Goal: Book appointment/travel/reservation

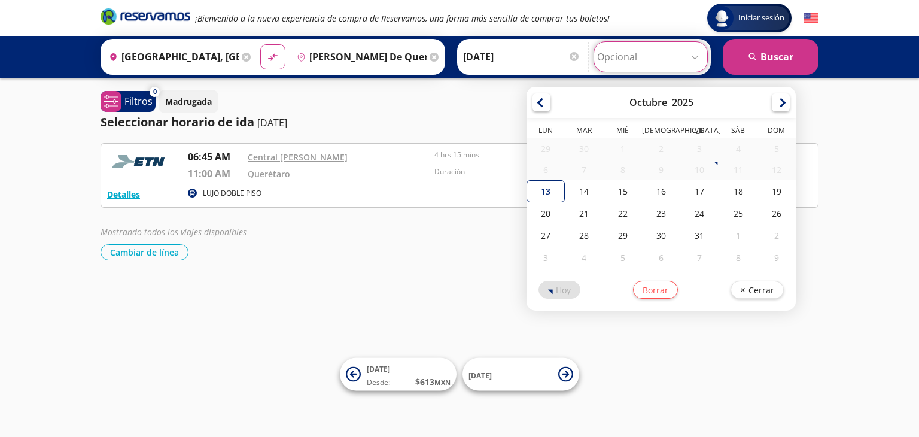
click at [698, 55] on input "Opcional" at bounding box center [650, 57] width 107 height 30
click at [580, 196] on div "14" at bounding box center [584, 191] width 38 height 22
type input "[DATE]"
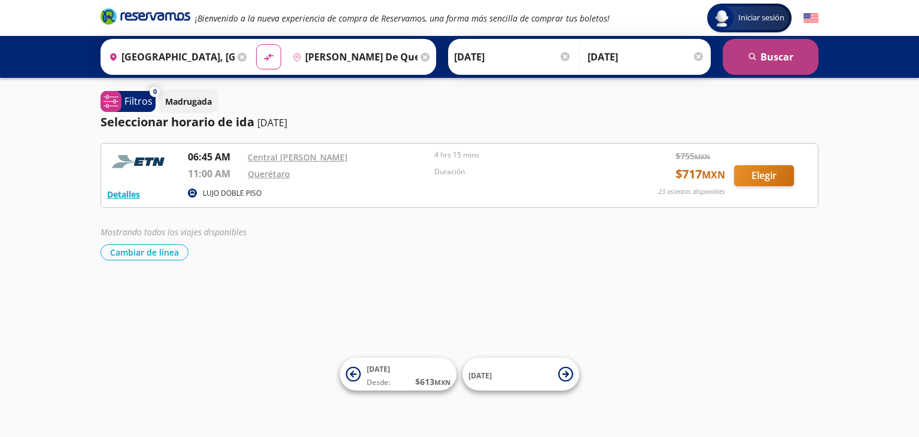
click at [768, 60] on button "search [GEOGRAPHIC_DATA]" at bounding box center [771, 57] width 96 height 36
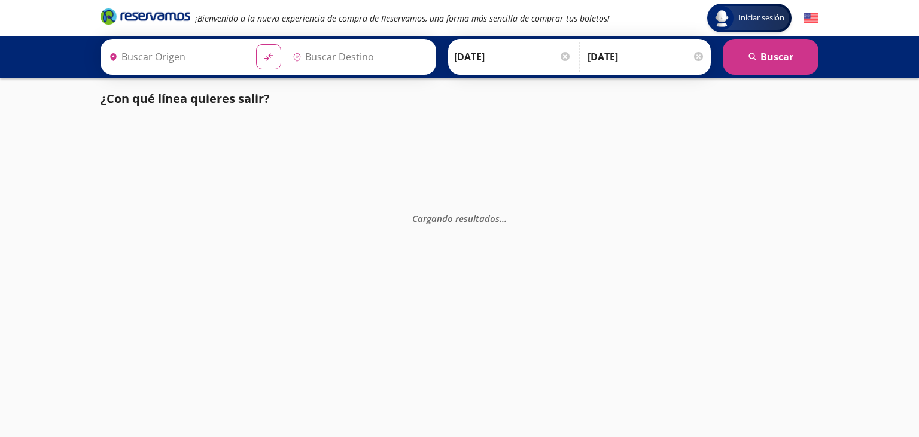
type input "[GEOGRAPHIC_DATA], [GEOGRAPHIC_DATA]"
type input "[PERSON_NAME] de Querétaro, [GEOGRAPHIC_DATA]"
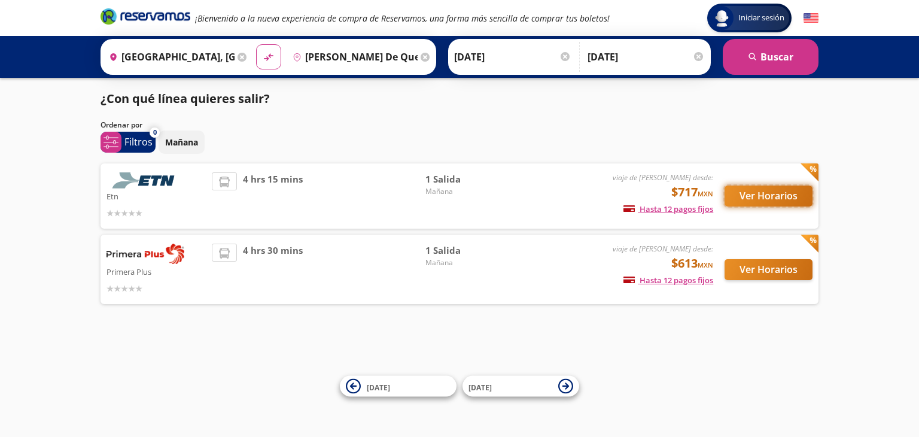
click at [778, 194] on button "Ver Horarios" at bounding box center [769, 195] width 88 height 21
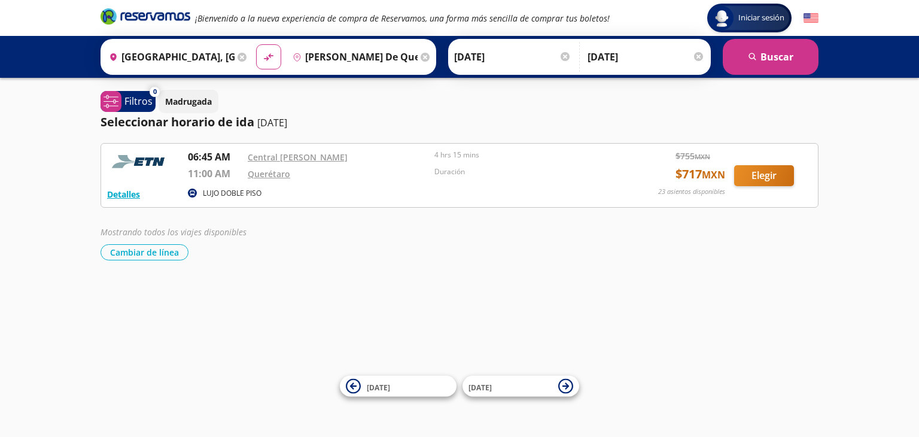
click at [563, 57] on div at bounding box center [565, 56] width 9 height 9
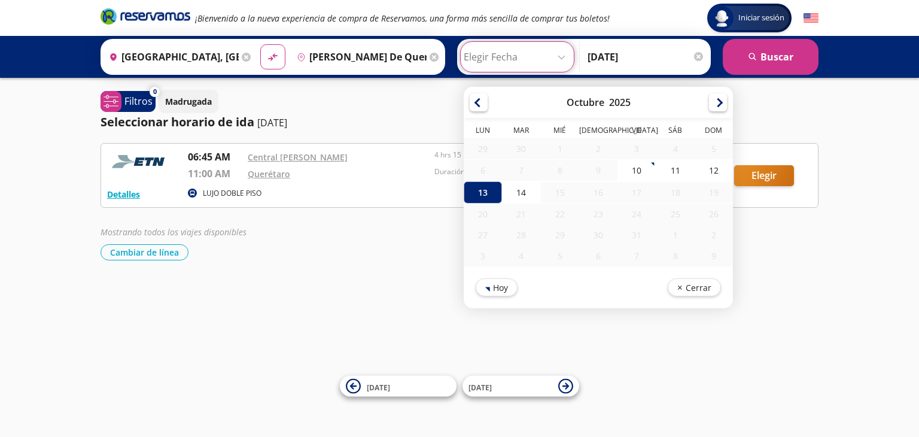
click at [697, 57] on div at bounding box center [698, 56] width 9 height 9
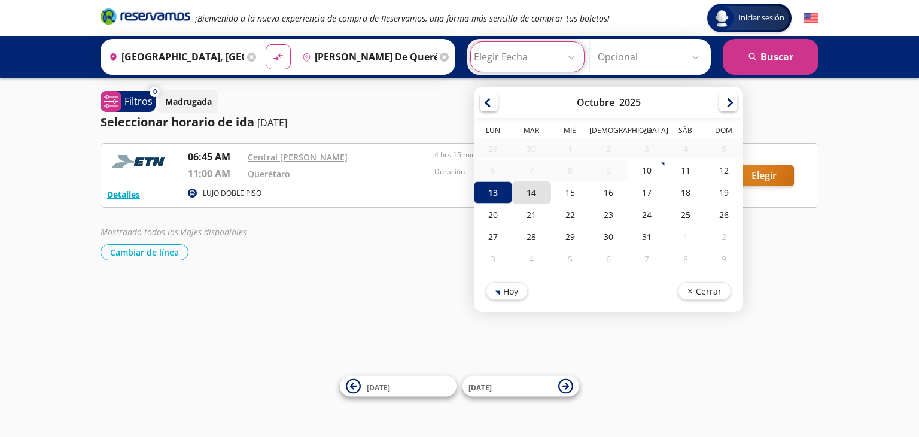
click at [528, 191] on div "14" at bounding box center [531, 192] width 38 height 22
type input "[DATE]"
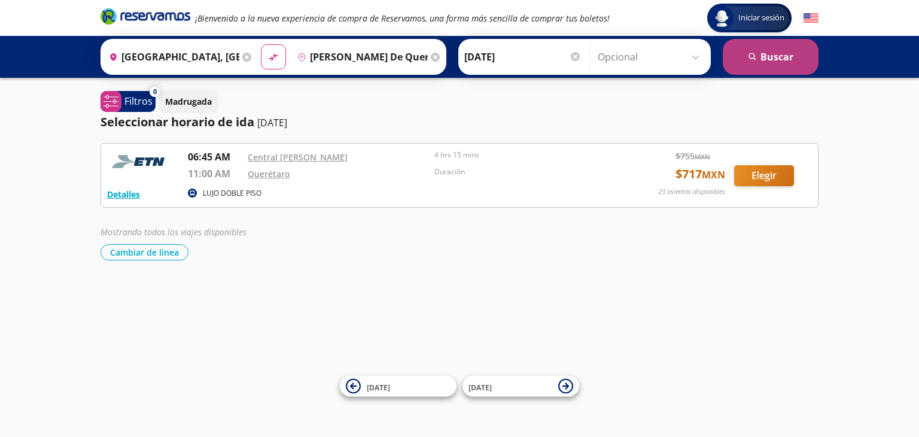
click at [772, 59] on button "search [GEOGRAPHIC_DATA]" at bounding box center [771, 57] width 96 height 36
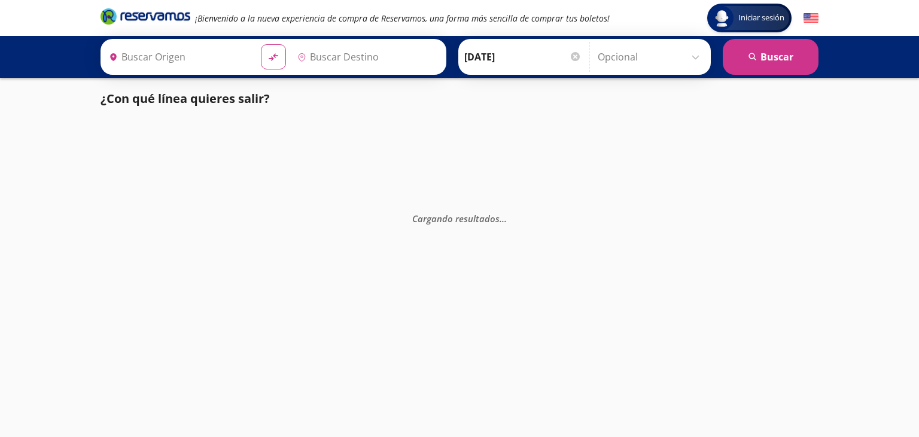
type input "[GEOGRAPHIC_DATA], [GEOGRAPHIC_DATA]"
type input "[PERSON_NAME] de Querétaro, [GEOGRAPHIC_DATA]"
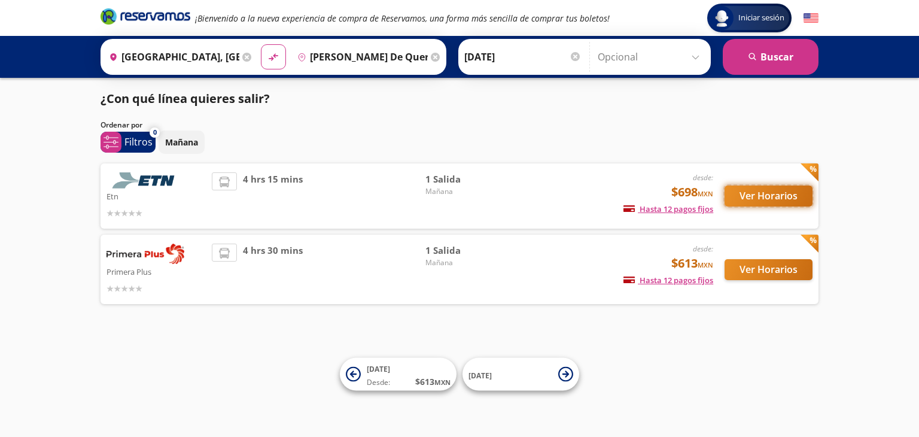
click at [758, 197] on button "Ver Horarios" at bounding box center [769, 195] width 88 height 21
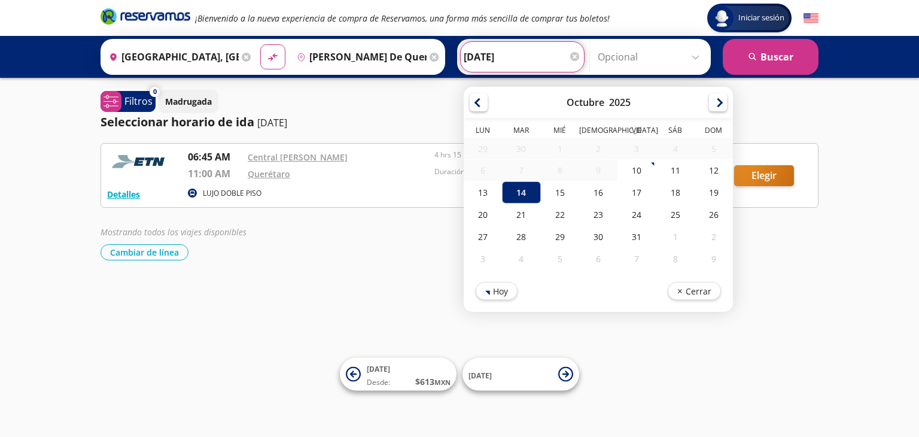
click at [571, 51] on input "[DATE]" at bounding box center [522, 57] width 117 height 30
click at [570, 59] on div at bounding box center [574, 56] width 9 height 9
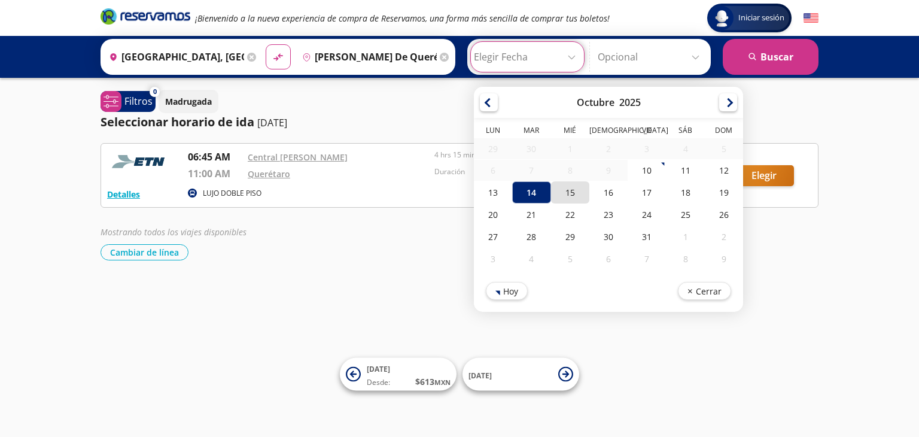
click at [572, 193] on div "15" at bounding box center [570, 192] width 38 height 22
type input "[DATE]"
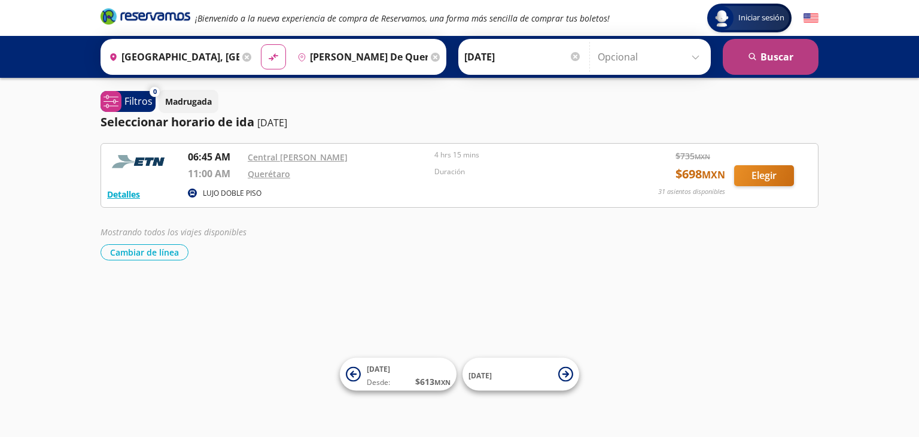
click at [779, 51] on button "search [GEOGRAPHIC_DATA]" at bounding box center [771, 57] width 96 height 36
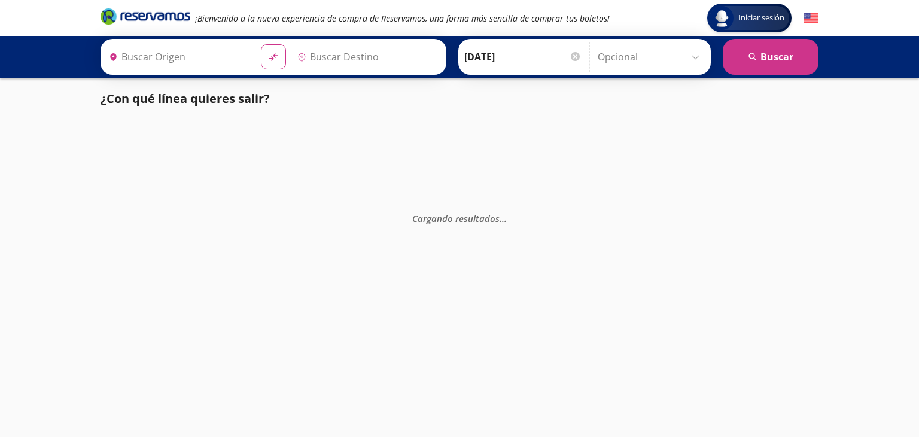
type input "[PERSON_NAME] de Querétaro, [GEOGRAPHIC_DATA]"
type input "[GEOGRAPHIC_DATA], [GEOGRAPHIC_DATA]"
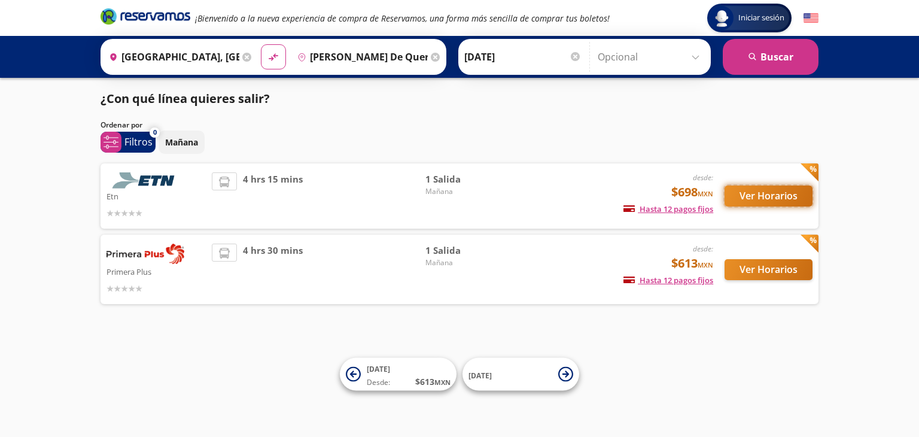
click at [766, 199] on button "Ver Horarios" at bounding box center [769, 195] width 88 height 21
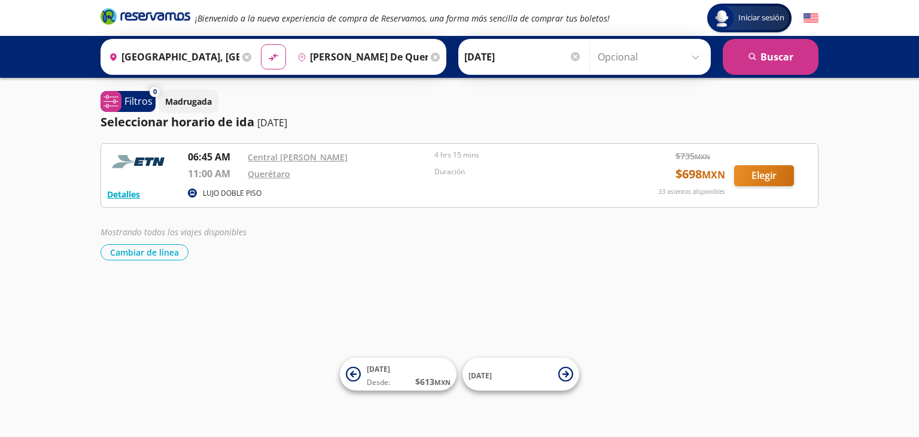
click at [574, 56] on div at bounding box center [575, 56] width 9 height 9
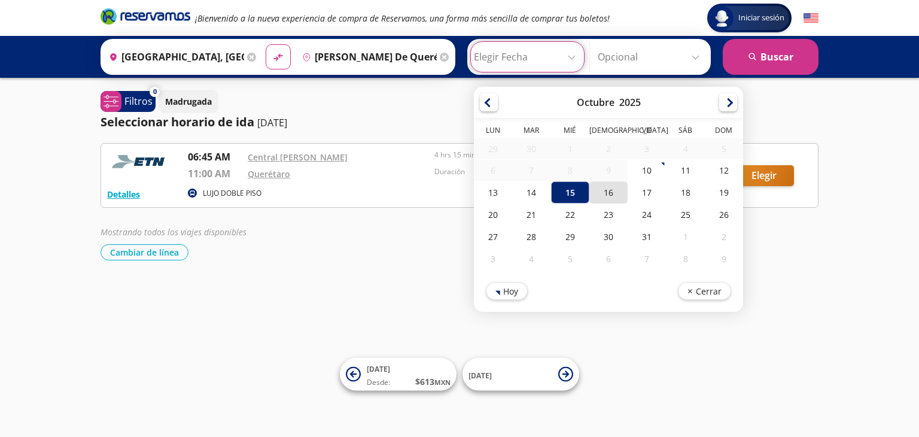
click at [610, 191] on div "16" at bounding box center [608, 192] width 38 height 22
type input "[DATE]"
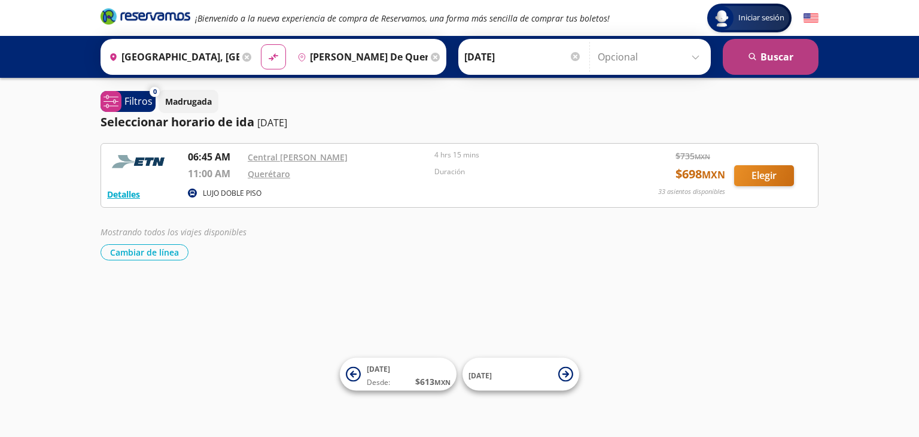
click at [783, 56] on button "search [GEOGRAPHIC_DATA]" at bounding box center [771, 57] width 96 height 36
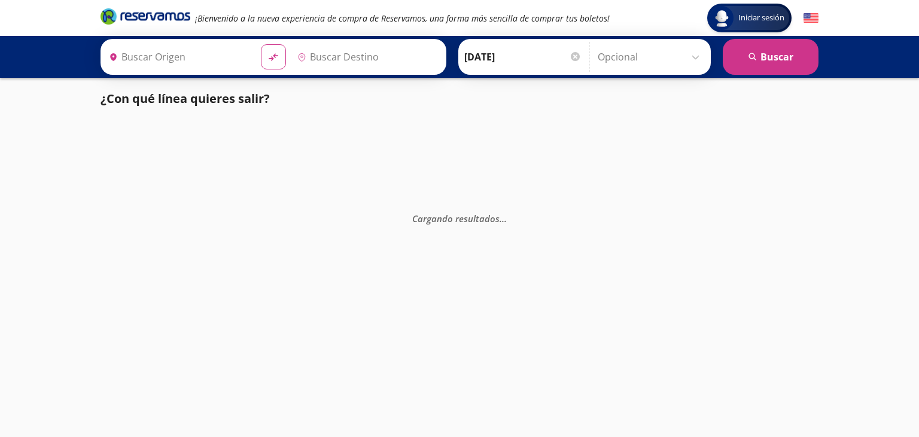
type input "[GEOGRAPHIC_DATA], [GEOGRAPHIC_DATA]"
type input "[PERSON_NAME] de Querétaro, [GEOGRAPHIC_DATA]"
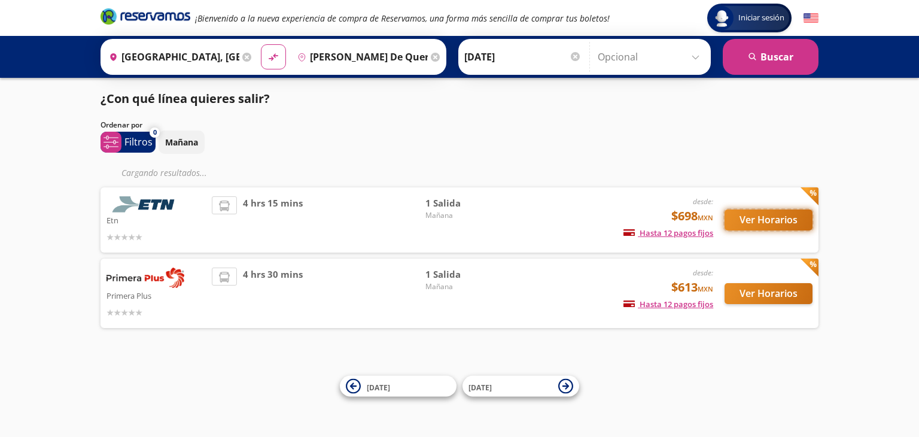
click at [771, 215] on button "Ver Horarios" at bounding box center [769, 219] width 88 height 21
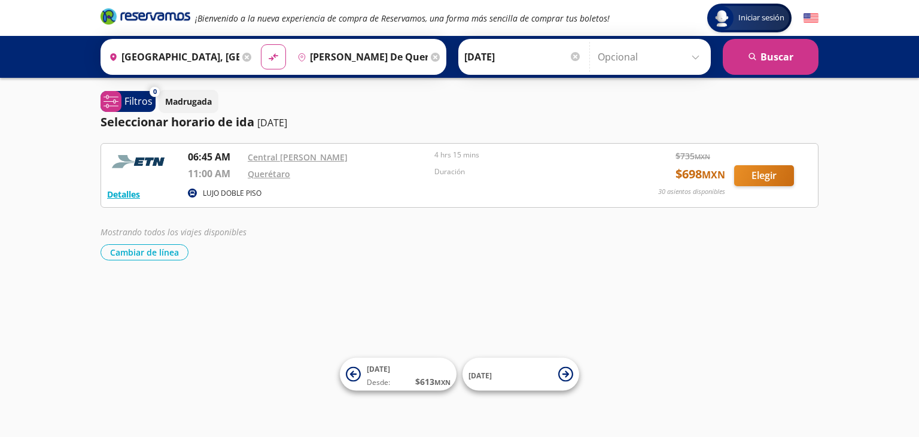
click at [573, 56] on div at bounding box center [575, 56] width 9 height 9
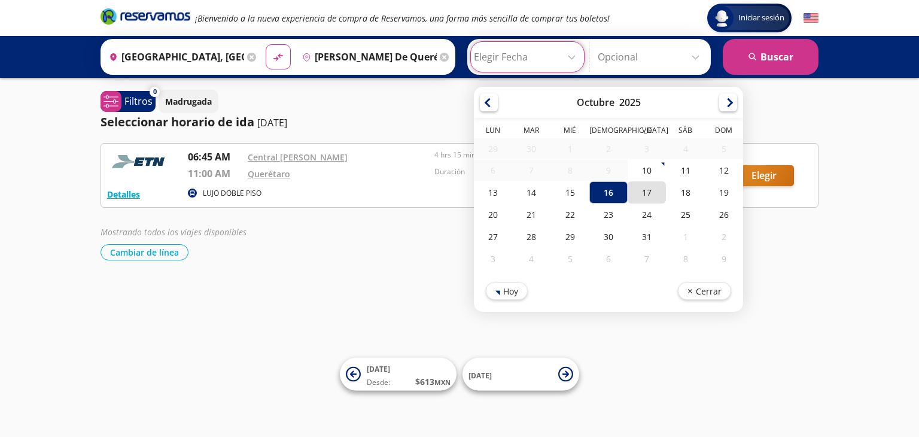
click at [643, 194] on div "17" at bounding box center [647, 192] width 38 height 22
type input "[DATE]"
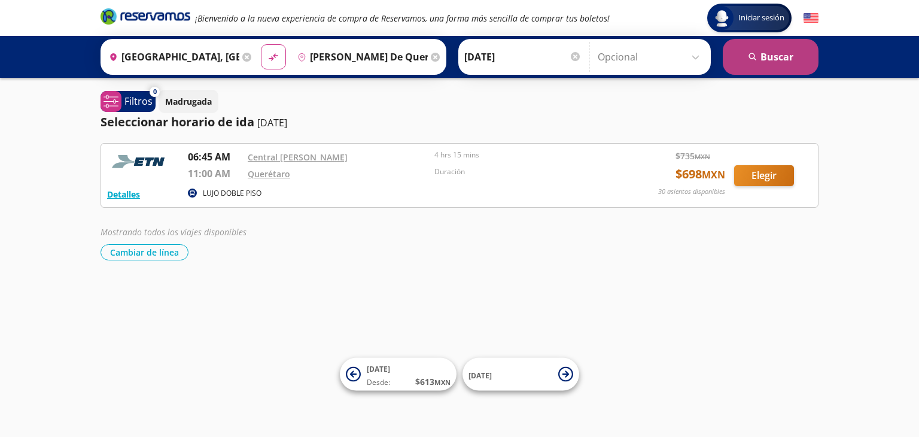
click at [779, 57] on button "search [GEOGRAPHIC_DATA]" at bounding box center [771, 57] width 96 height 36
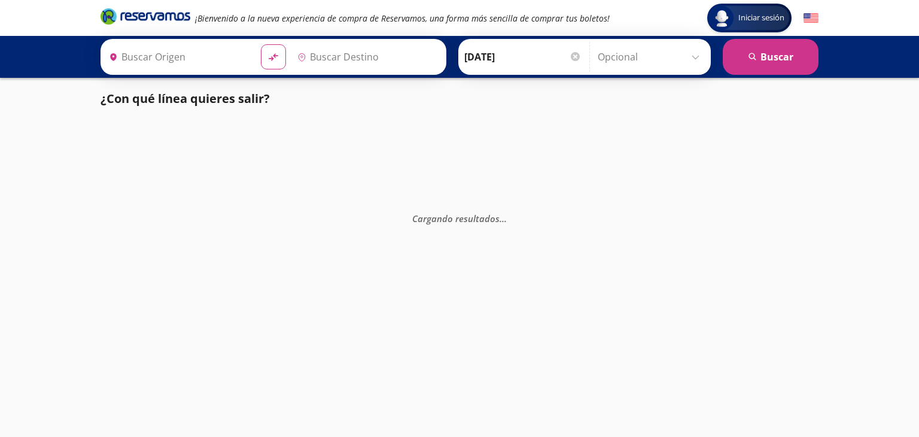
type input "[PERSON_NAME] de Querétaro, [GEOGRAPHIC_DATA]"
type input "[GEOGRAPHIC_DATA], [GEOGRAPHIC_DATA]"
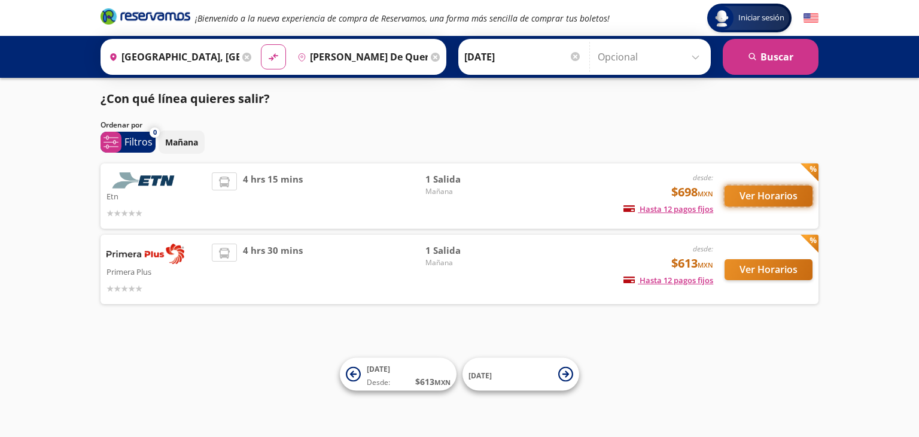
click at [765, 198] on button "Ver Horarios" at bounding box center [769, 195] width 88 height 21
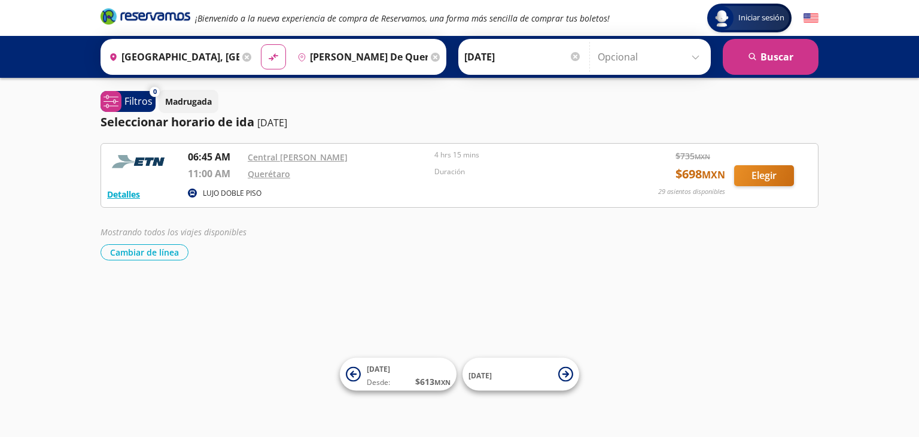
click at [575, 53] on div at bounding box center [575, 56] width 9 height 9
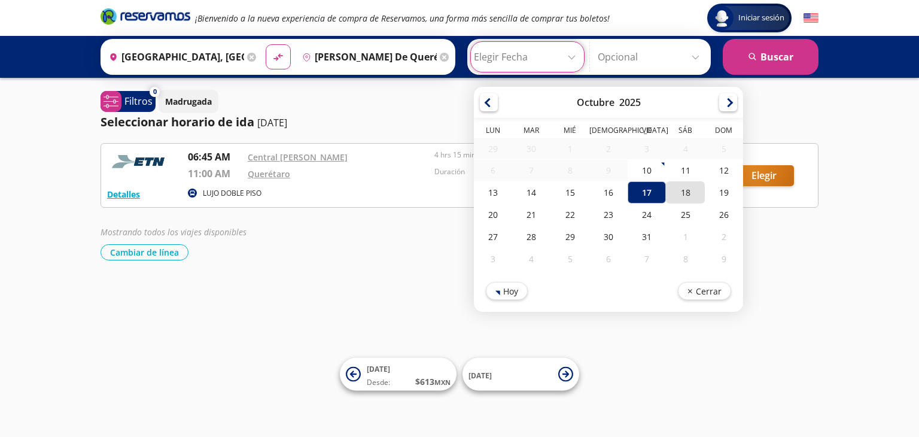
click at [682, 194] on div "18" at bounding box center [685, 192] width 38 height 22
type input "[DATE]"
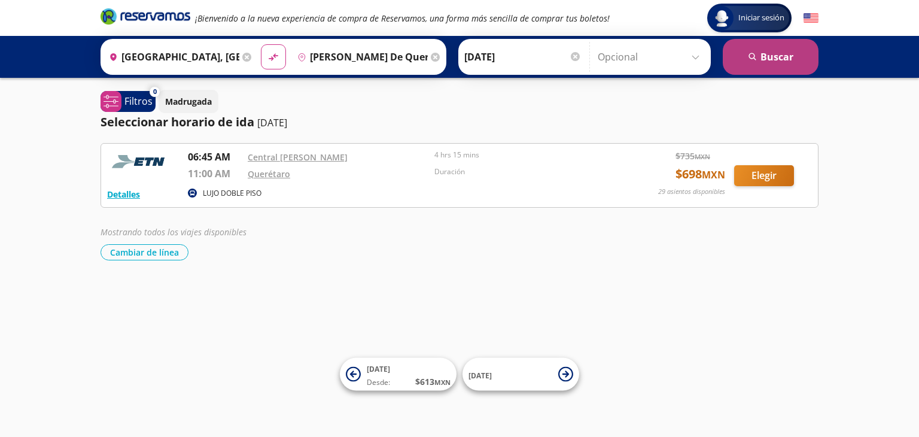
click at [771, 53] on button "search [GEOGRAPHIC_DATA]" at bounding box center [771, 57] width 96 height 36
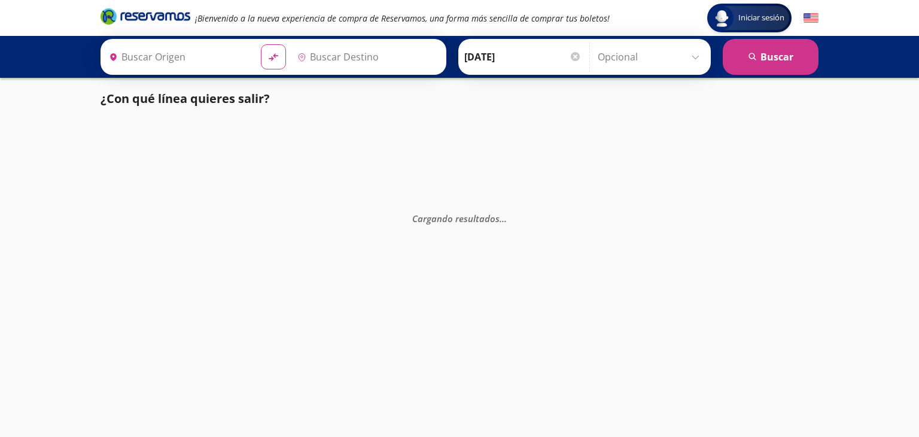
type input "[PERSON_NAME] de Querétaro, [GEOGRAPHIC_DATA]"
type input "[GEOGRAPHIC_DATA], [GEOGRAPHIC_DATA]"
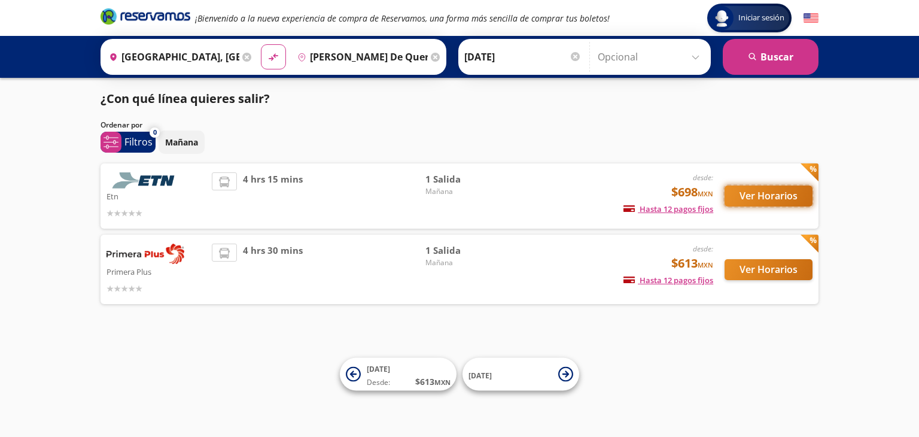
click at [771, 194] on button "Ver Horarios" at bounding box center [769, 195] width 88 height 21
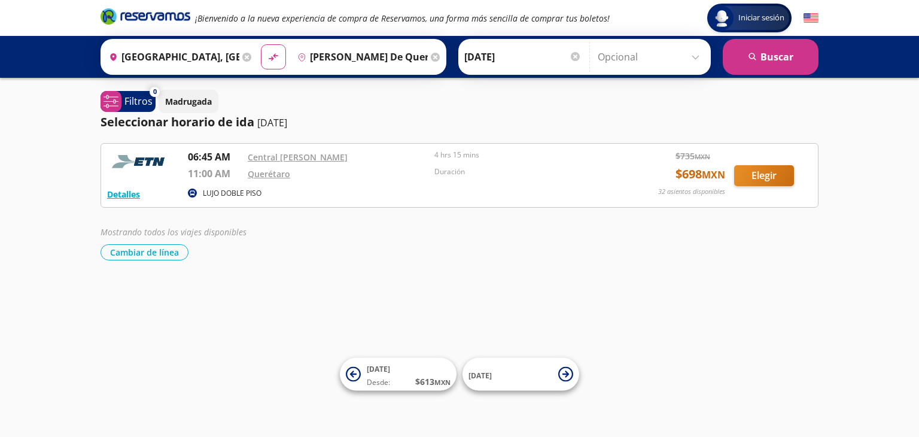
click at [574, 52] on div at bounding box center [575, 56] width 9 height 9
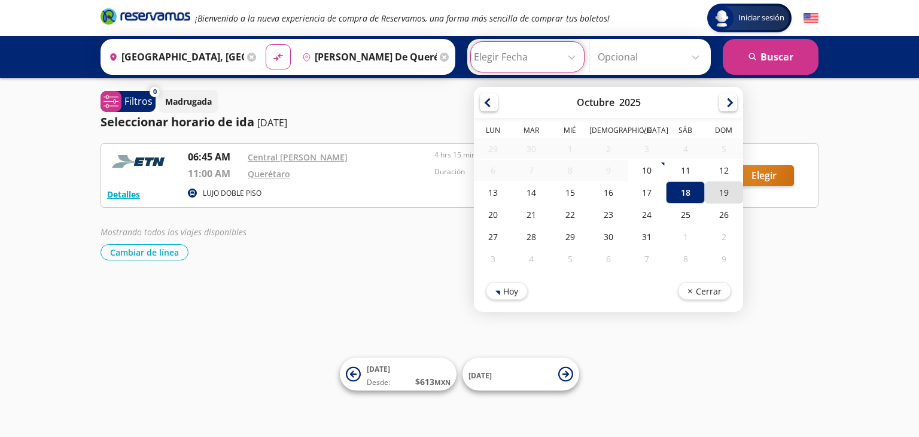
click at [720, 190] on div "19" at bounding box center [724, 192] width 38 height 22
type input "[DATE]"
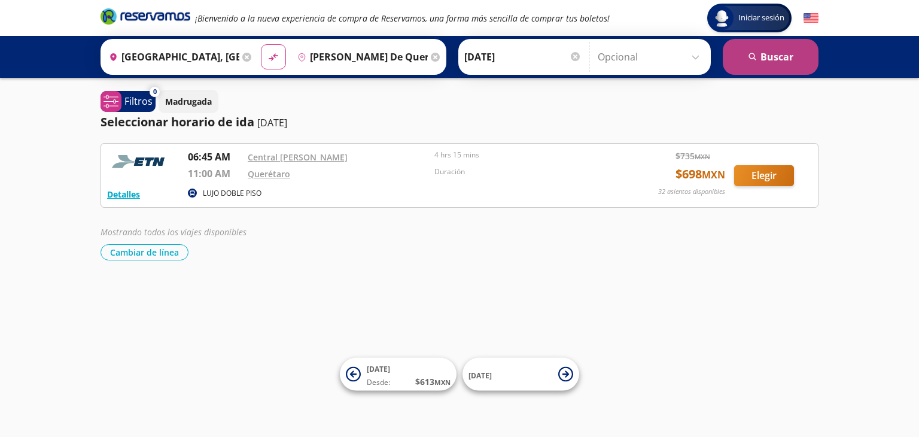
click at [788, 50] on button "search [GEOGRAPHIC_DATA]" at bounding box center [771, 57] width 96 height 36
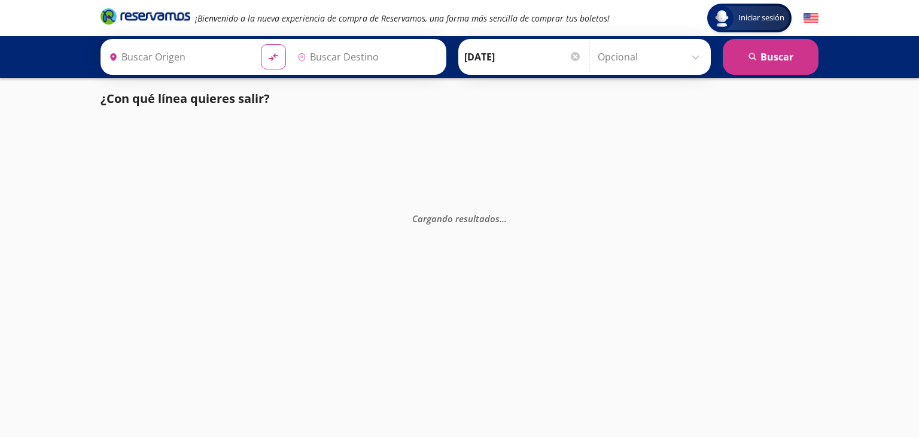
type input "[GEOGRAPHIC_DATA], [GEOGRAPHIC_DATA]"
type input "[PERSON_NAME] de Querétaro, [GEOGRAPHIC_DATA]"
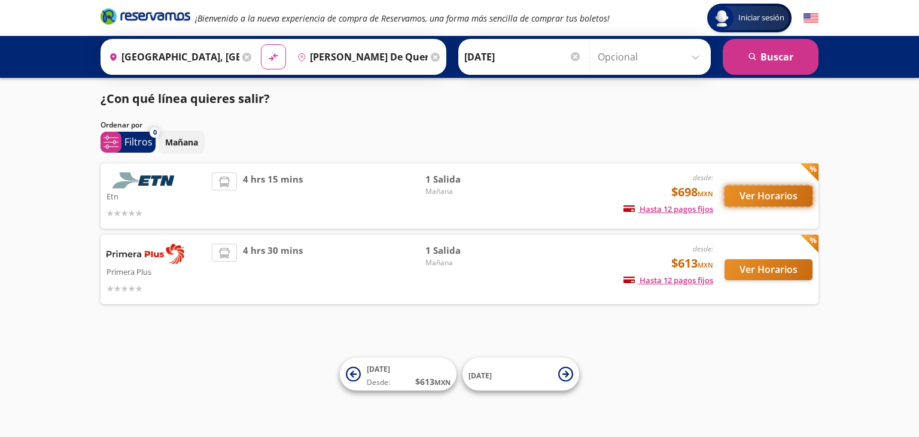
click at [773, 194] on button "Ver Horarios" at bounding box center [769, 195] width 88 height 21
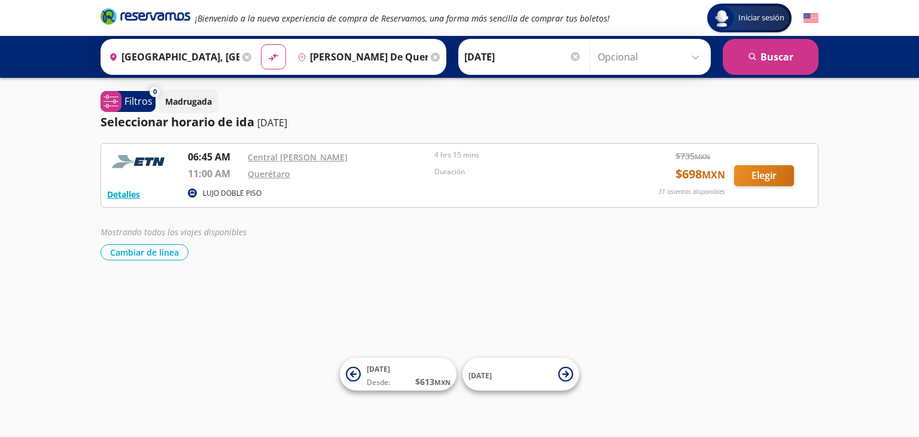
click at [572, 57] on div at bounding box center [575, 56] width 9 height 9
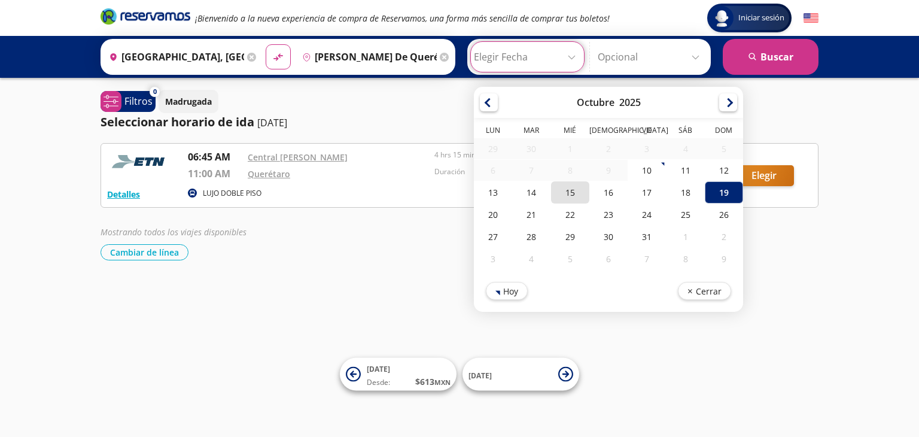
click at [569, 193] on div "15" at bounding box center [570, 192] width 38 height 22
type input "[DATE]"
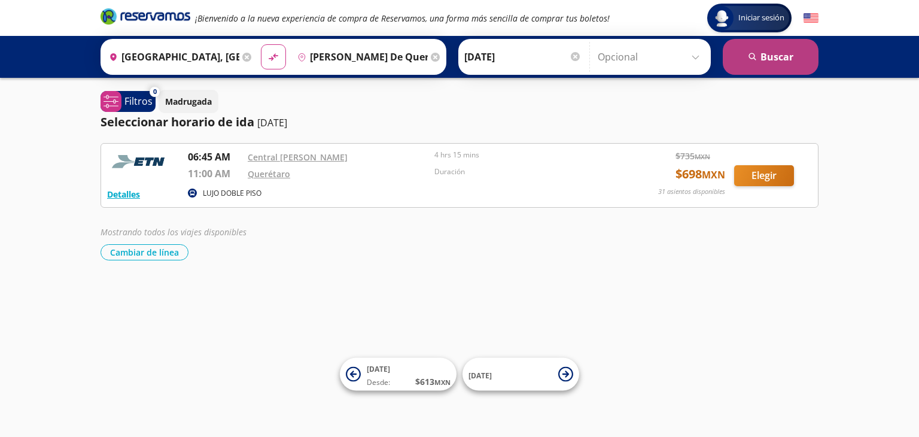
click at [773, 59] on button "search [GEOGRAPHIC_DATA]" at bounding box center [771, 57] width 96 height 36
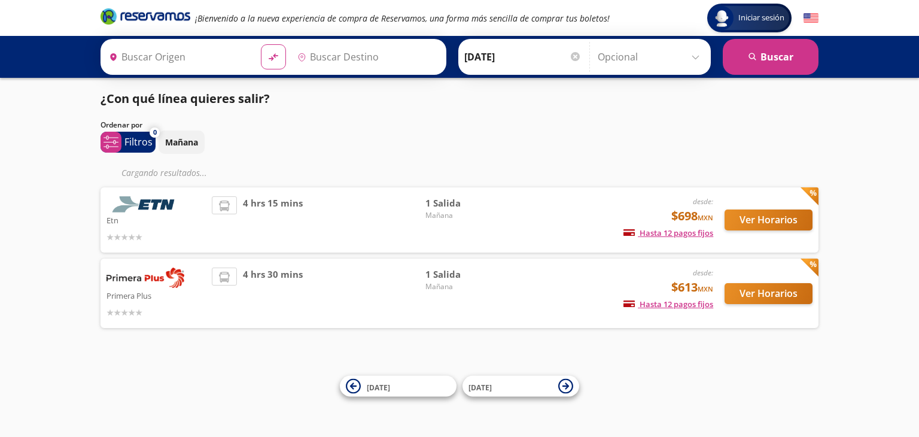
type input "[GEOGRAPHIC_DATA], [GEOGRAPHIC_DATA]"
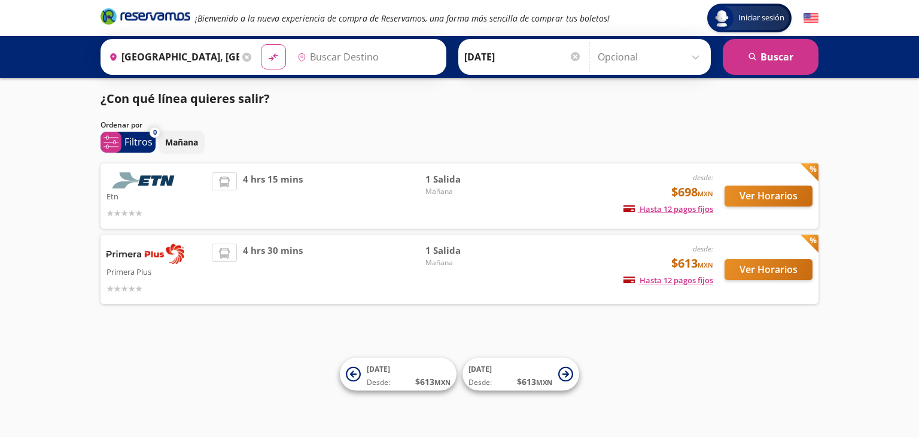
type input "[PERSON_NAME] de Querétaro, [GEOGRAPHIC_DATA]"
click at [761, 266] on button "Ver Horarios" at bounding box center [769, 269] width 88 height 21
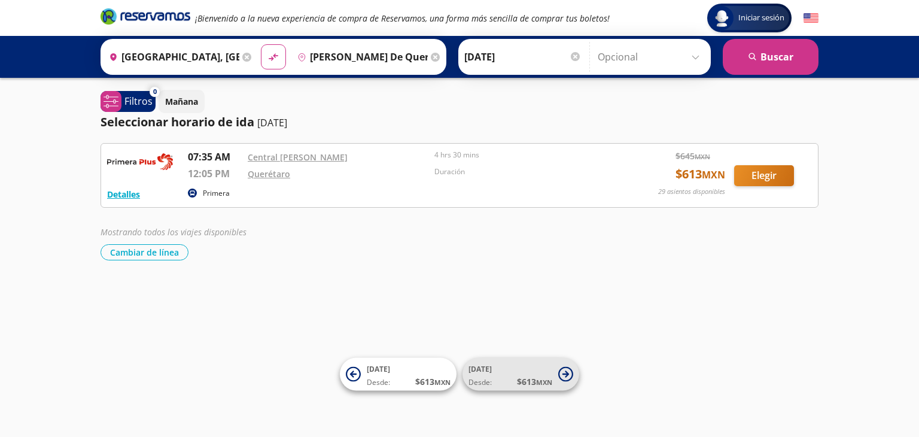
click at [563, 369] on icon at bounding box center [565, 374] width 15 height 15
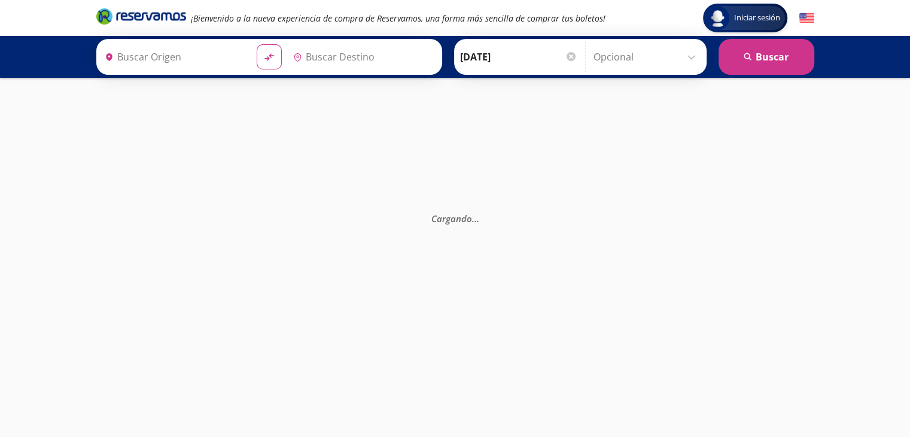
type input "[PERSON_NAME] de Querétaro, [GEOGRAPHIC_DATA]"
type input "[GEOGRAPHIC_DATA], [GEOGRAPHIC_DATA]"
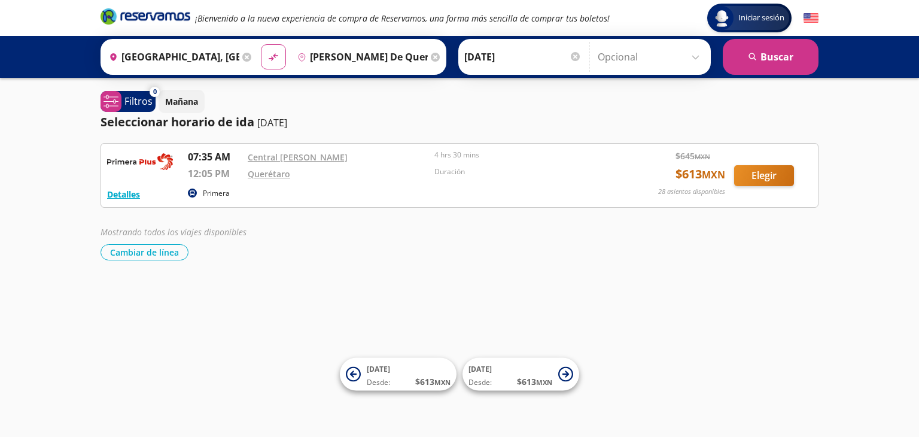
click at [575, 52] on div at bounding box center [575, 56] width 9 height 9
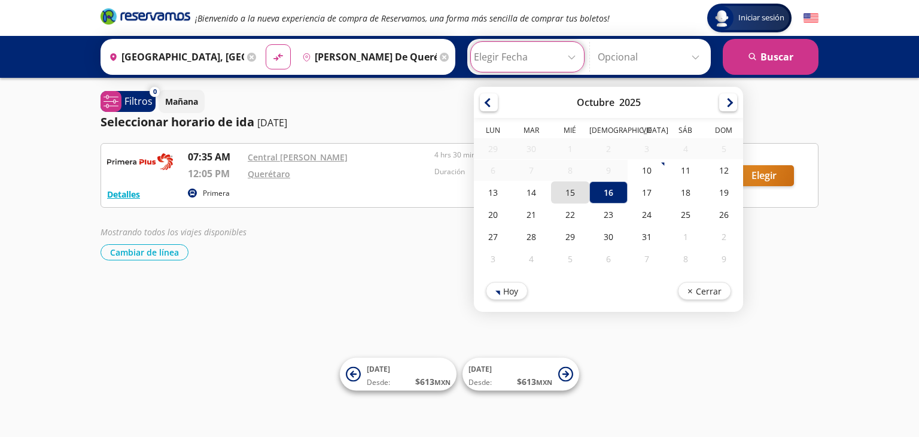
click at [565, 191] on div "15" at bounding box center [570, 192] width 38 height 22
type input "[DATE]"
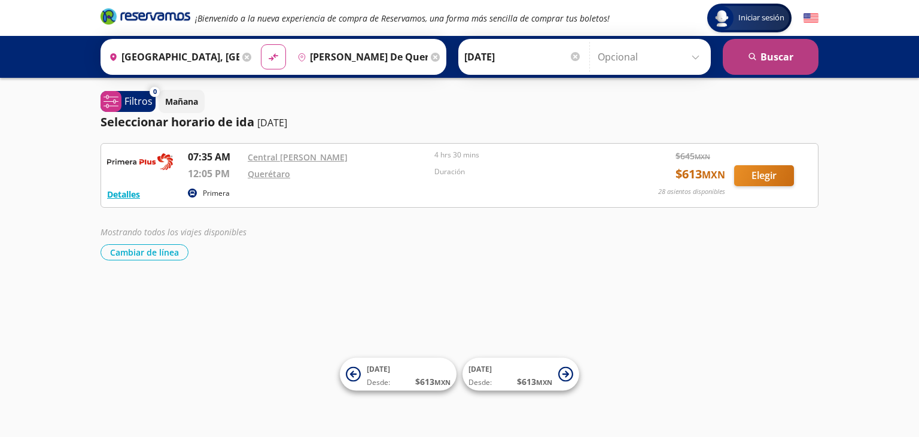
click at [775, 53] on button "search [GEOGRAPHIC_DATA]" at bounding box center [771, 57] width 96 height 36
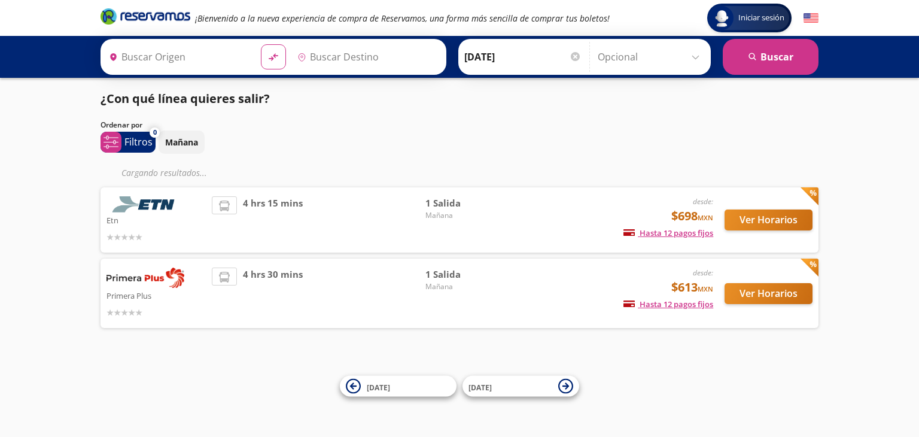
type input "[GEOGRAPHIC_DATA], [GEOGRAPHIC_DATA]"
type input "[PERSON_NAME] de Querétaro, [GEOGRAPHIC_DATA]"
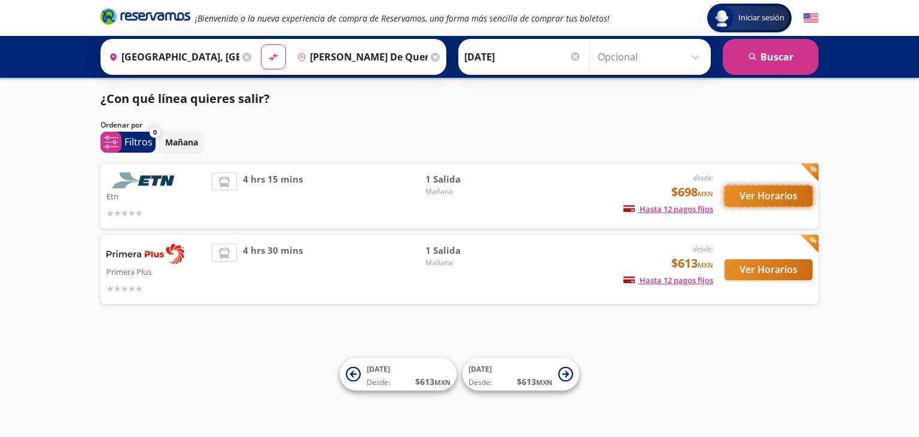
click at [773, 197] on button "Ver Horarios" at bounding box center [769, 195] width 88 height 21
